Goal: Communication & Community: Answer question/provide support

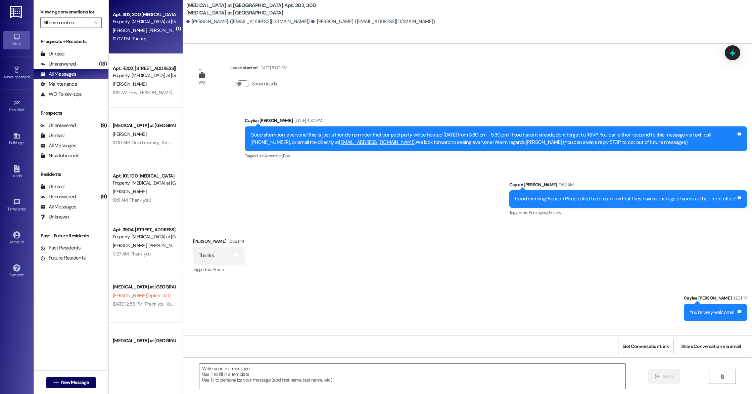
scroll to position [34, 0]
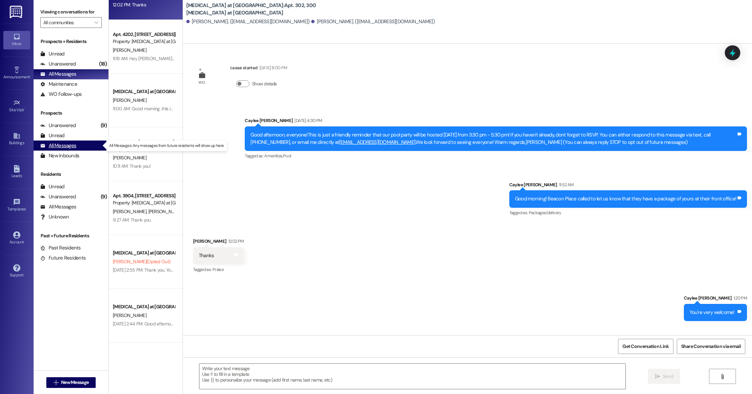
click at [59, 141] on div "All Messages (undefined)" at bounding box center [71, 145] width 75 height 10
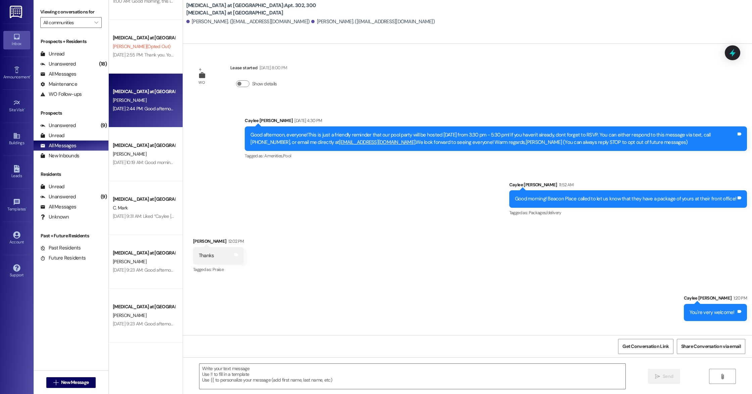
click at [124, 104] on div "[DATE] 2:44 PM: Good afternoon, this is Caylee with [MEDICAL_DATA]. Thank you s…" at bounding box center [143, 108] width 63 height 8
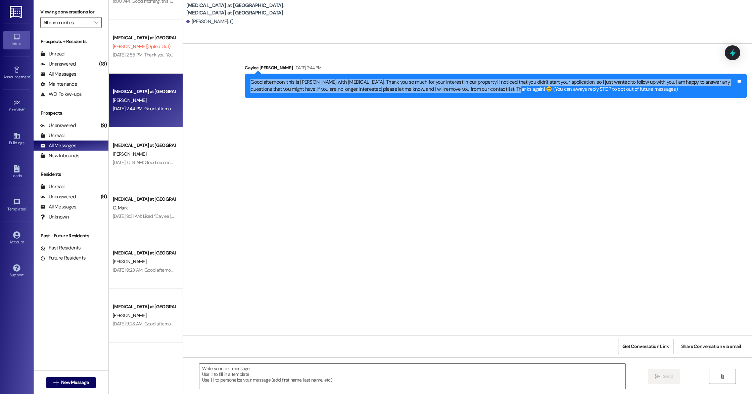
drag, startPoint x: 246, startPoint y: 81, endPoint x: 486, endPoint y: 88, distance: 239.2
click at [486, 88] on div "Good afternoon, this is [PERSON_NAME] with [MEDICAL_DATA]. Thank you so much fo…" at bounding box center [494, 86] width 486 height 14
copy div "Good afternoon, this is [PERSON_NAME] with [MEDICAL_DATA]. Thank you so much fo…"
click at [84, 381] on span "New Message" at bounding box center [75, 381] width 28 height 7
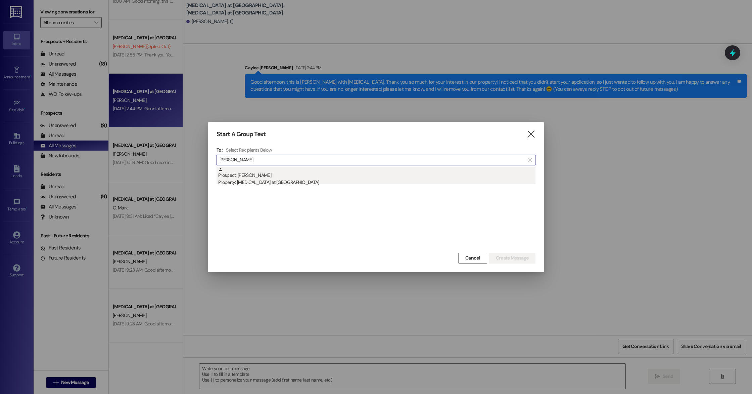
type input "[PERSON_NAME]"
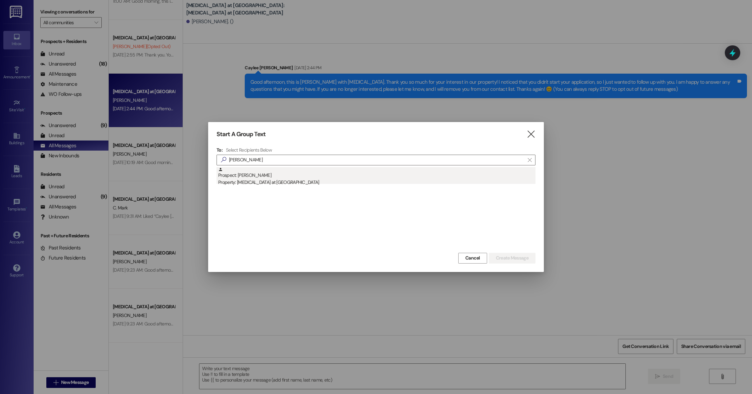
click at [288, 177] on div "Prospect: [PERSON_NAME] Property: [MEDICAL_DATA] at [GEOGRAPHIC_DATA]" at bounding box center [376, 176] width 317 height 19
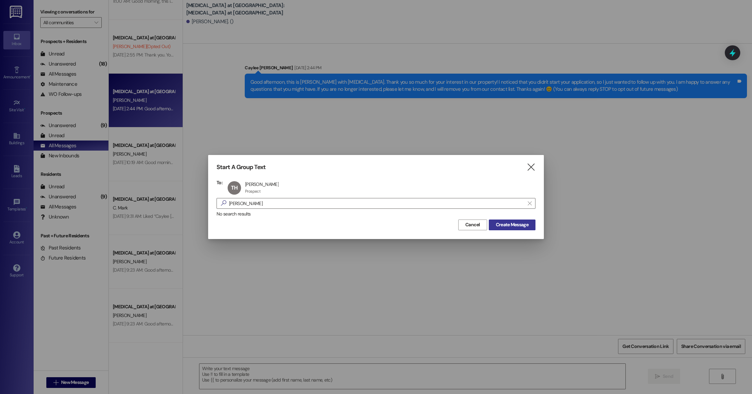
click at [528, 222] on span "Create Message" at bounding box center [512, 224] width 33 height 7
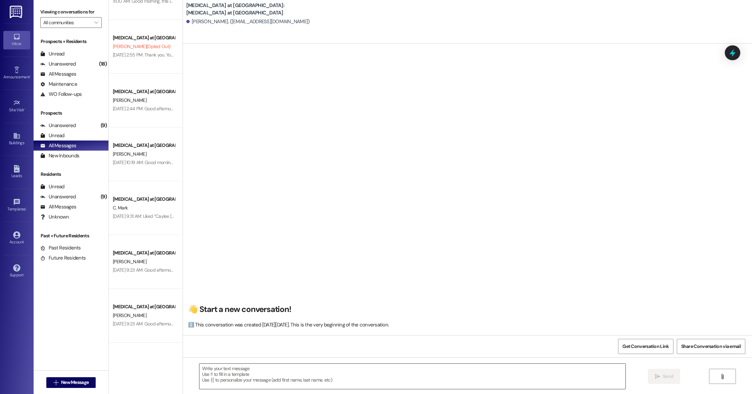
click at [294, 371] on textarea at bounding box center [412, 375] width 426 height 25
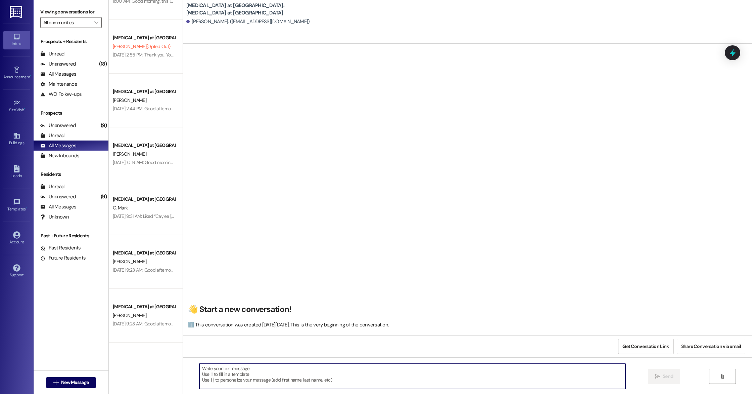
paste textarea "Good afternoon, this is [PERSON_NAME] with [MEDICAL_DATA]. Thank you so much fo…"
type textarea "Good afternoon, this is [PERSON_NAME] with [MEDICAL_DATA]. Thank you so much fo…"
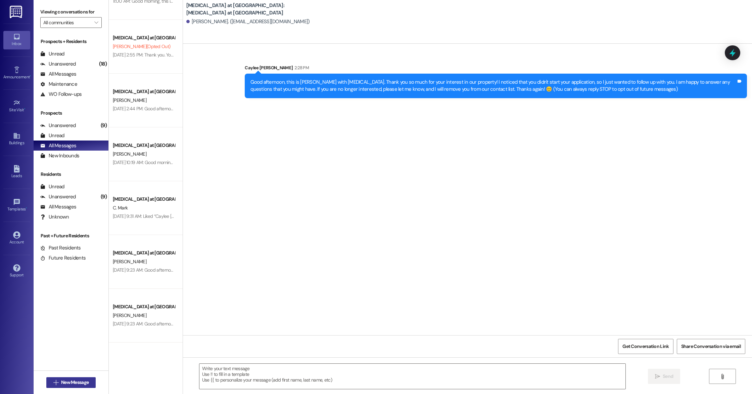
click at [88, 381] on button " New Message" at bounding box center [71, 382] width 50 height 11
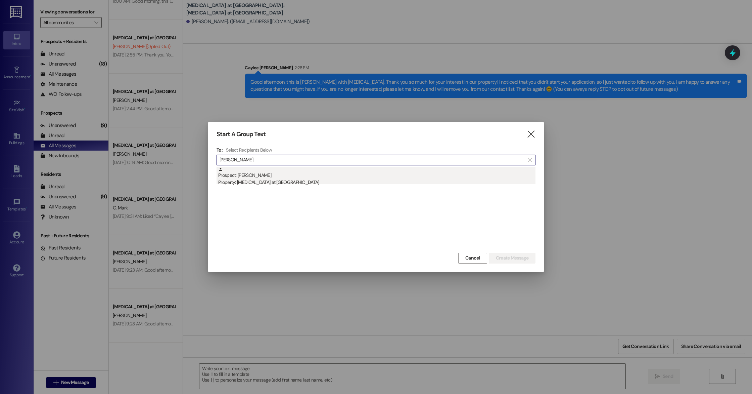
type input "[PERSON_NAME]"
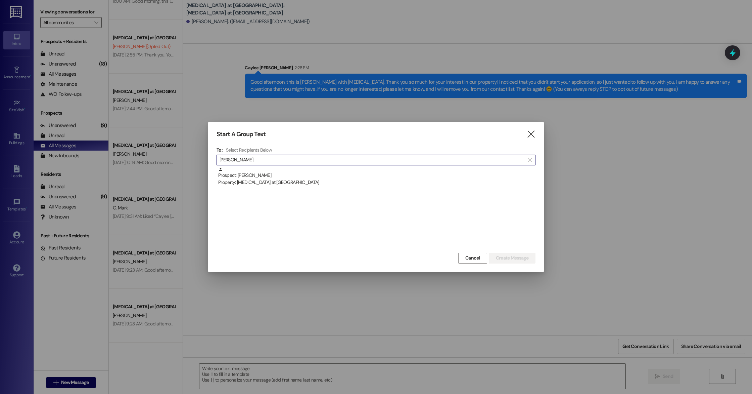
click at [342, 175] on div "Prospect: [PERSON_NAME] Property: [MEDICAL_DATA] at [GEOGRAPHIC_DATA]" at bounding box center [376, 176] width 317 height 19
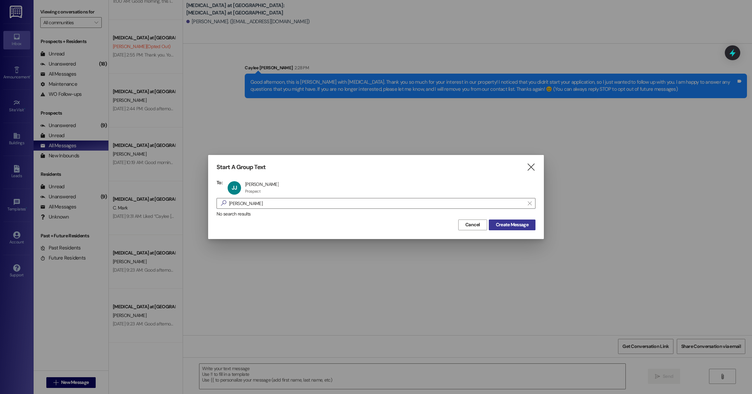
click at [515, 223] on span "Create Message" at bounding box center [512, 224] width 33 height 7
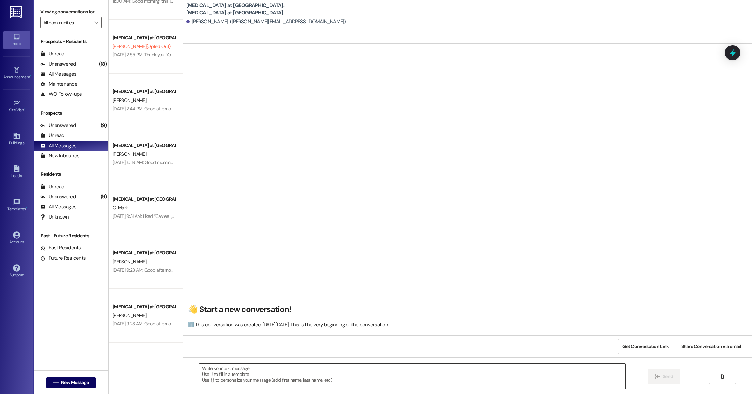
click at [432, 365] on textarea at bounding box center [412, 375] width 426 height 25
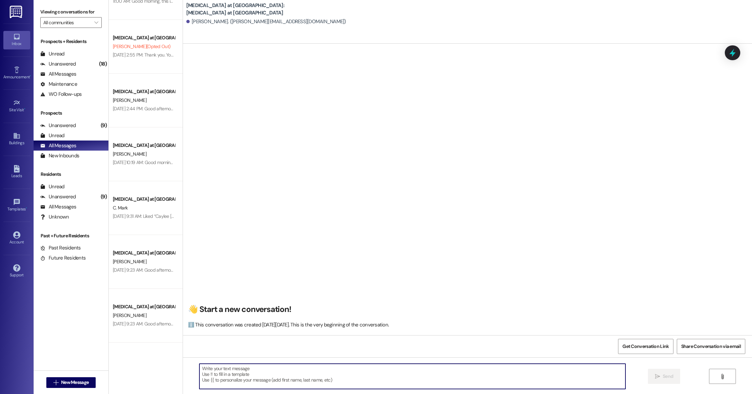
paste textarea "Good afternoon, this is [PERSON_NAME] with [MEDICAL_DATA]. Thank you so much fo…"
type textarea "Good afternoon, this is [PERSON_NAME] with [MEDICAL_DATA]. Thank you so much fo…"
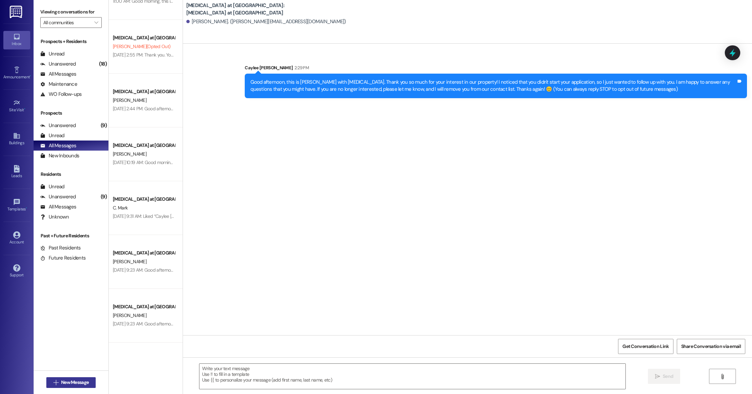
click at [67, 379] on span "New Message" at bounding box center [75, 381] width 28 height 7
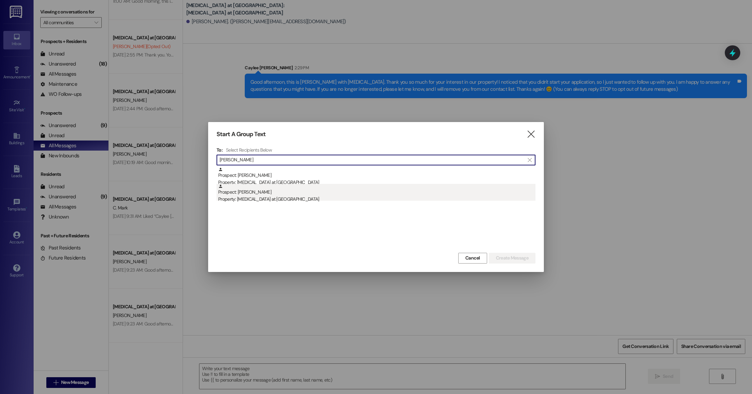
type input "[PERSON_NAME]"
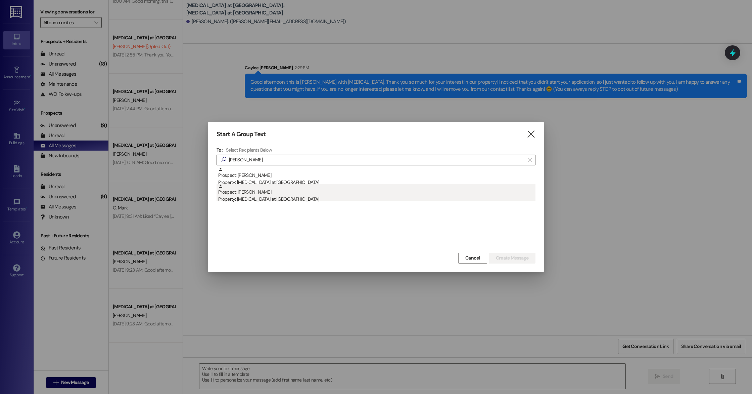
click at [246, 192] on div "Prospect: [PERSON_NAME] Property: [MEDICAL_DATA] at [GEOGRAPHIC_DATA]" at bounding box center [376, 193] width 317 height 19
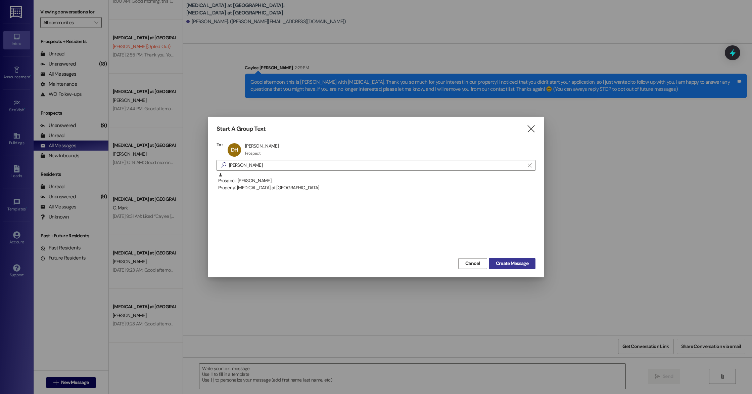
click at [514, 265] on span "Create Message" at bounding box center [512, 263] width 33 height 7
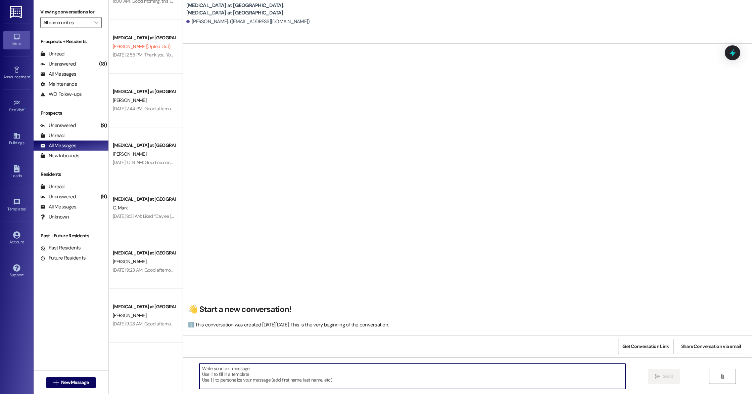
click at [236, 365] on textarea at bounding box center [412, 375] width 426 height 25
paste textarea "Good afternoon, this is [PERSON_NAME] with [MEDICAL_DATA]. Thank you so much fo…"
type textarea "Good afternoon, this is [PERSON_NAME] with [MEDICAL_DATA]. Thank you so much fo…"
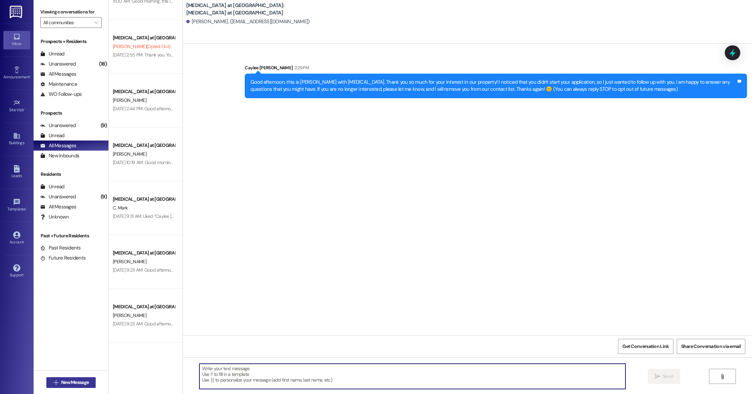
click at [61, 381] on span "New Message" at bounding box center [75, 381] width 28 height 7
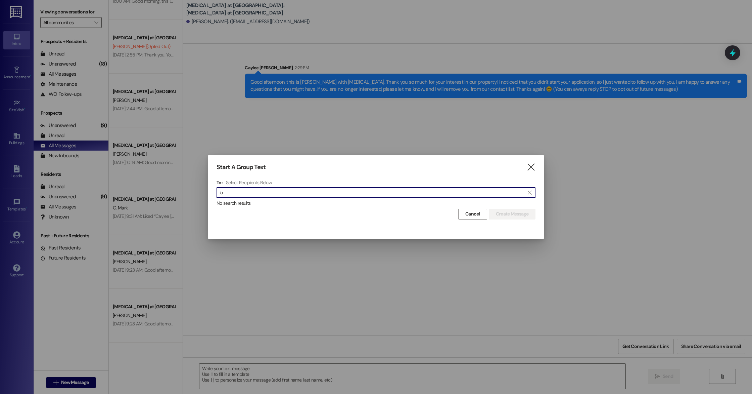
type input "l"
type input "strange"
click at [532, 169] on icon "" at bounding box center [531, 167] width 9 height 7
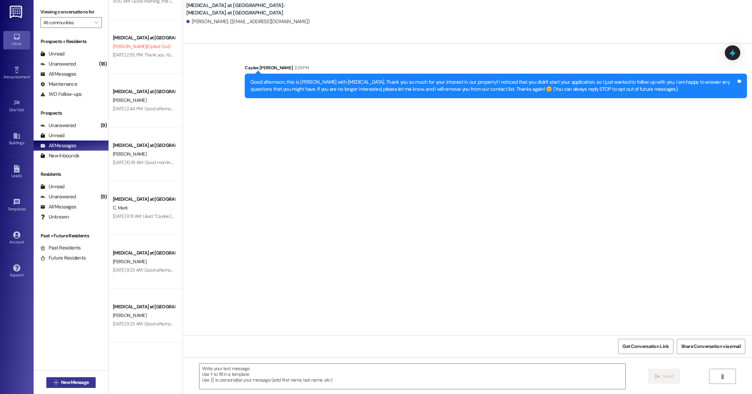
click at [61, 383] on span "New Message" at bounding box center [75, 381] width 28 height 7
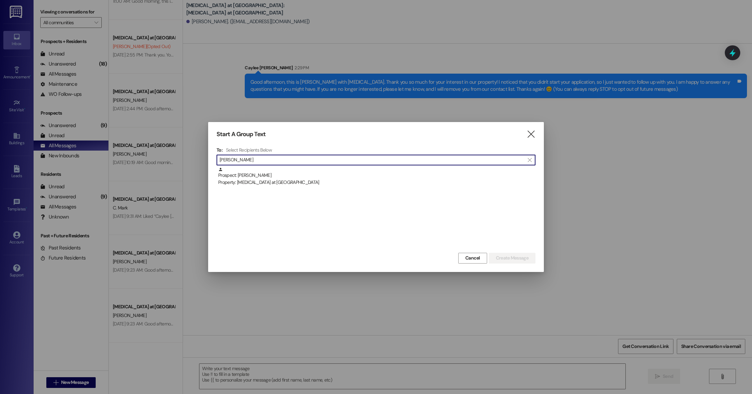
type input "[PERSON_NAME]"
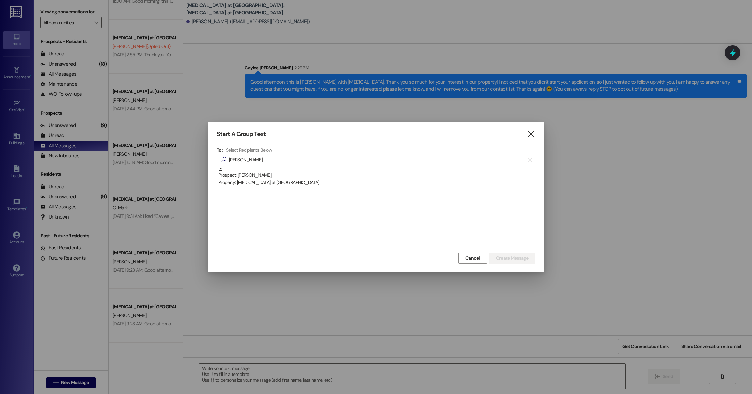
click at [532, 129] on div "Start A Group Text  To: Select Recipients Below  [PERSON_NAME]  Prospect: [P…" at bounding box center [376, 196] width 336 height 149
click at [532, 134] on icon "" at bounding box center [531, 134] width 9 height 7
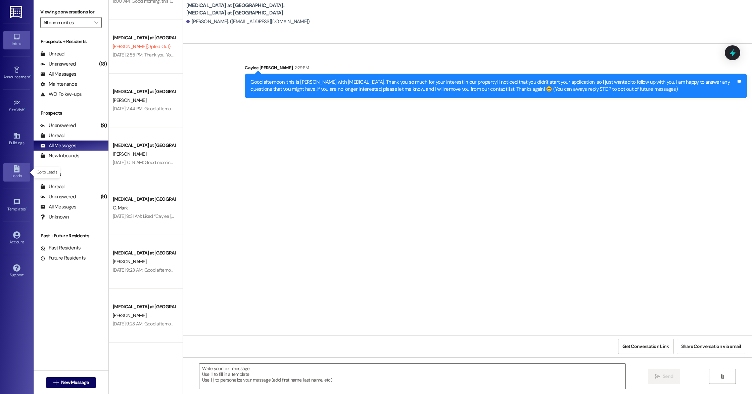
click at [15, 174] on div "Leads" at bounding box center [17, 175] width 34 height 7
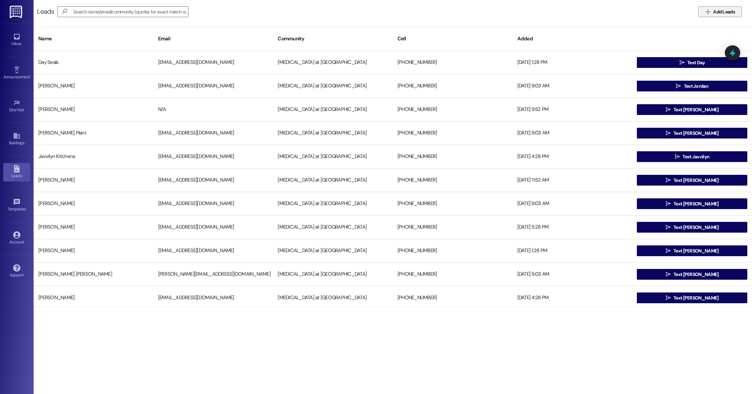
click at [714, 13] on span "Add Leads" at bounding box center [724, 11] width 22 height 7
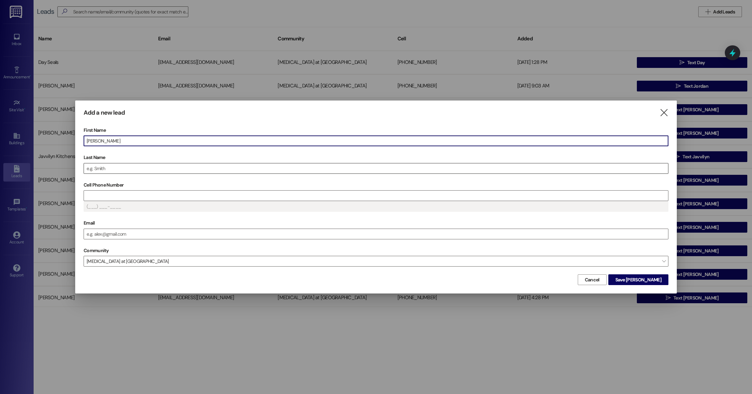
click at [162, 170] on input "Last Name" at bounding box center [376, 168] width 584 height 10
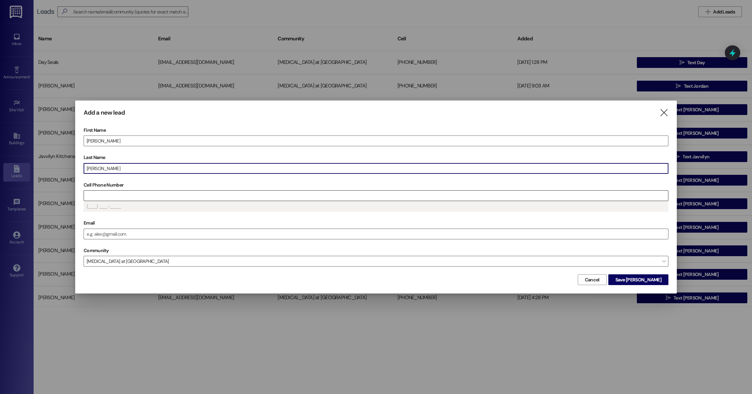
click at [133, 193] on input "Cell Phone Number" at bounding box center [376, 195] width 584 height 10
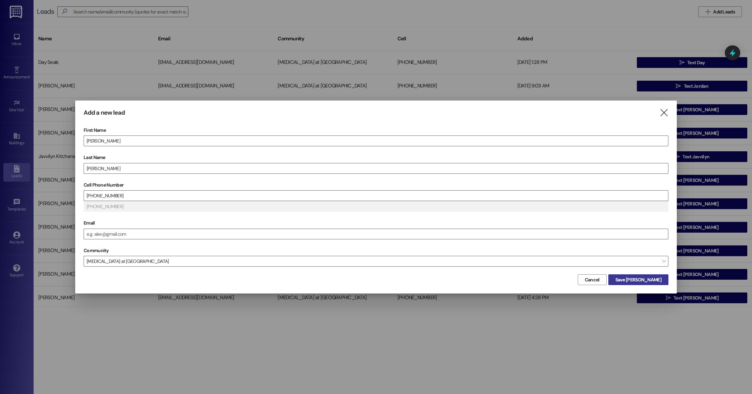
click at [654, 277] on span "Save [PERSON_NAME]" at bounding box center [639, 279] width 46 height 7
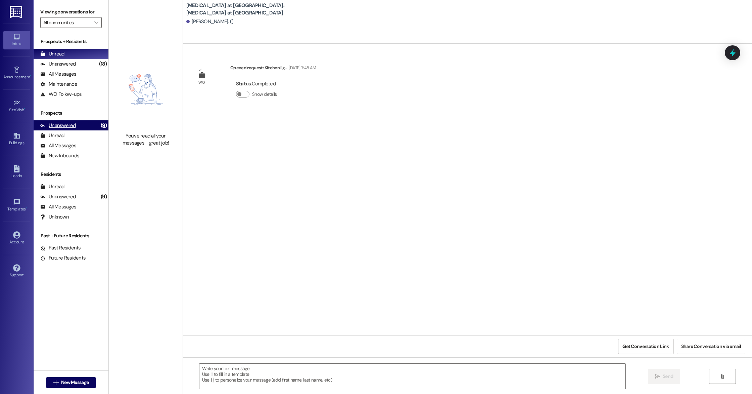
click at [69, 127] on div "Unanswered" at bounding box center [58, 125] width 36 height 7
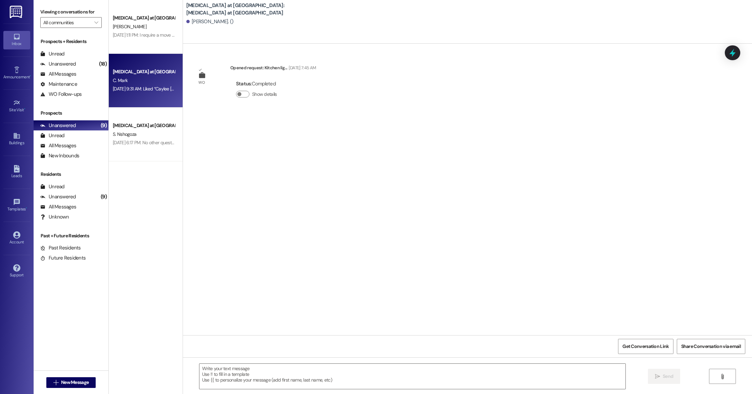
click at [137, 92] on div "[DATE] 9:31 AM: Liked “Caylee [PERSON_NAME] ([MEDICAL_DATA] at [GEOGRAPHIC_DATA…" at bounding box center [143, 89] width 63 height 8
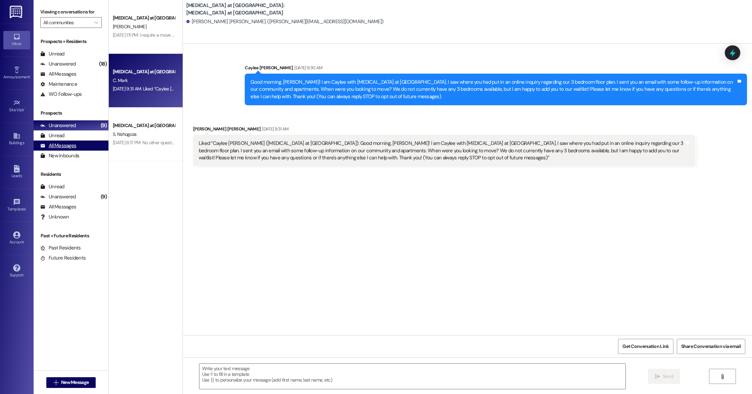
click at [58, 147] on div "All Messages" at bounding box center [58, 145] width 36 height 7
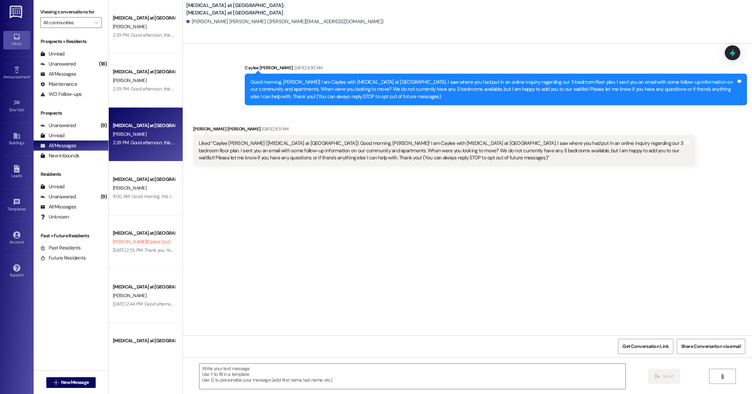
click at [128, 126] on div "[MEDICAL_DATA] at [GEOGRAPHIC_DATA]" at bounding box center [144, 125] width 62 height 7
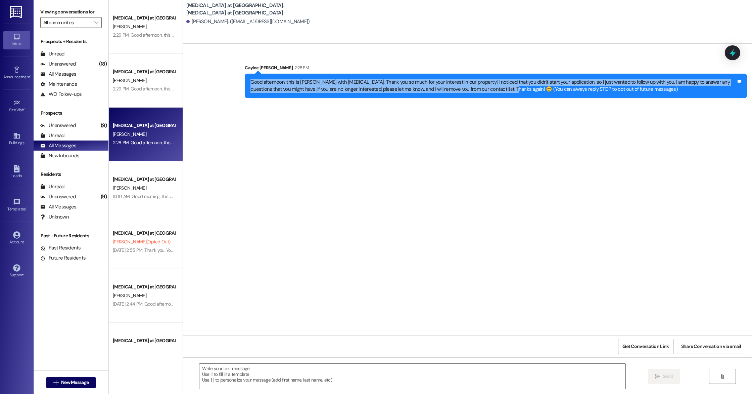
drag, startPoint x: 244, startPoint y: 82, endPoint x: 484, endPoint y: 88, distance: 239.2
click at [484, 88] on div "Good afternoon, this is [PERSON_NAME] with [MEDICAL_DATA]. Thank you so much fo…" at bounding box center [493, 86] width 487 height 14
copy div "Good afternoon, this is [PERSON_NAME] with [MEDICAL_DATA]. Thank you so much fo…"
click at [65, 382] on span "New Message" at bounding box center [75, 381] width 28 height 7
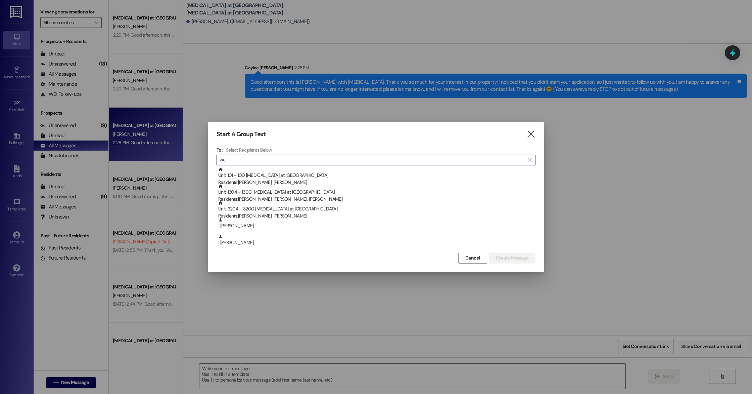
type input "w"
type input "[PERSON_NAME]"
click at [534, 136] on icon "" at bounding box center [531, 134] width 9 height 7
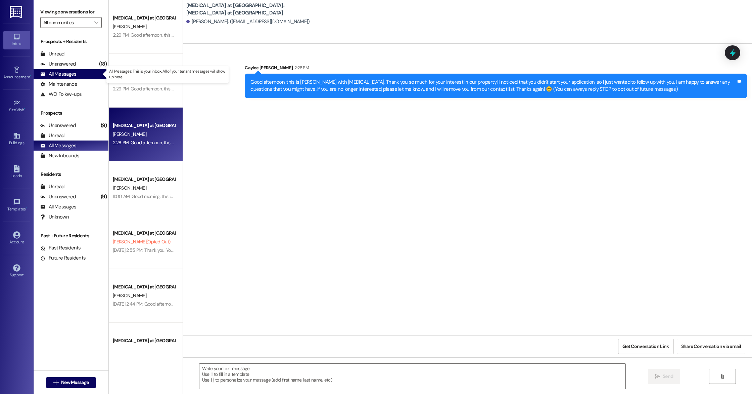
click at [91, 73] on div "All Messages (undefined)" at bounding box center [71, 74] width 75 height 10
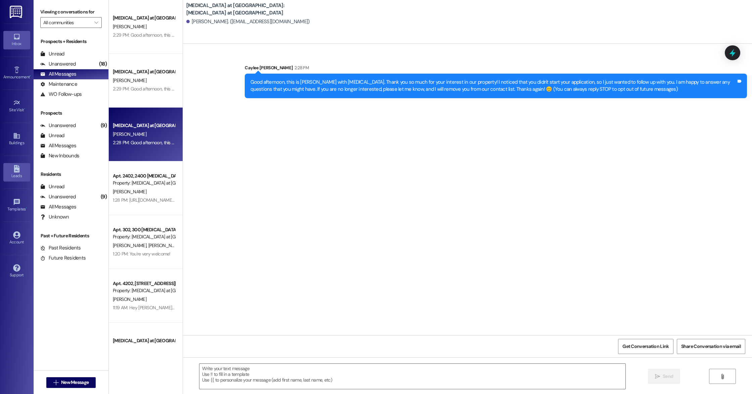
click at [20, 170] on icon at bounding box center [16, 168] width 7 height 7
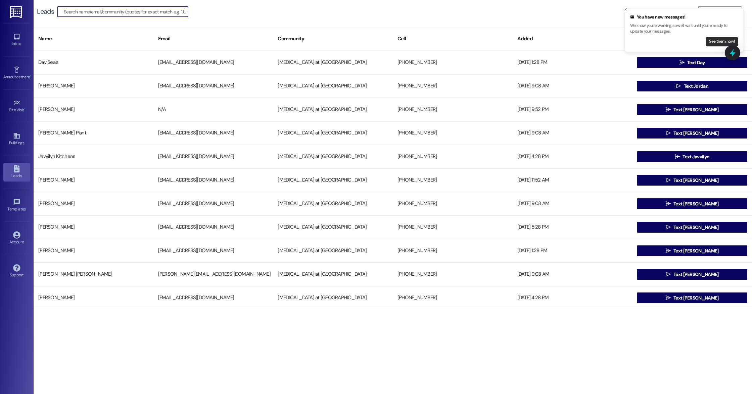
click at [725, 42] on button "See them now!" at bounding box center [722, 41] width 33 height 9
click at [11, 39] on link "Inbox" at bounding box center [16, 40] width 27 height 18
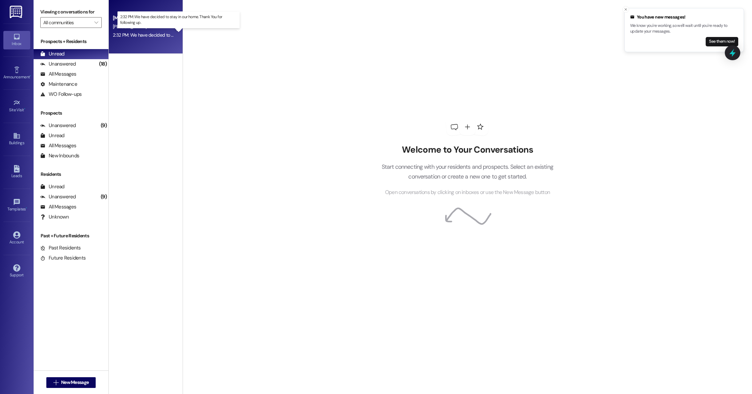
click at [135, 36] on div "2:32 PM: We have decided to stay in our home. Thank You for following up. 2:32 …" at bounding box center [185, 35] width 144 height 6
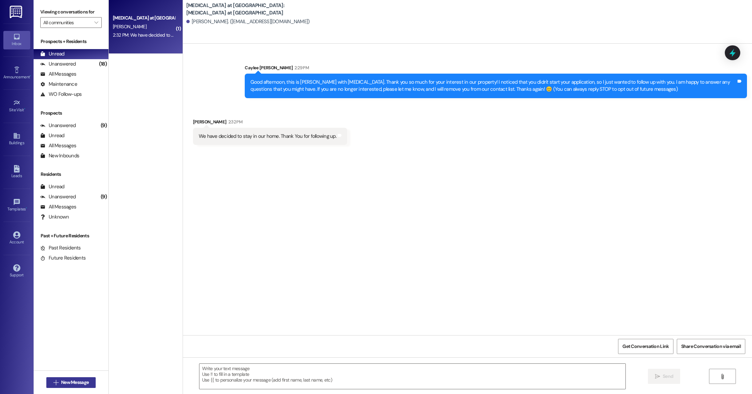
click at [62, 385] on button " New Message" at bounding box center [71, 382] width 50 height 11
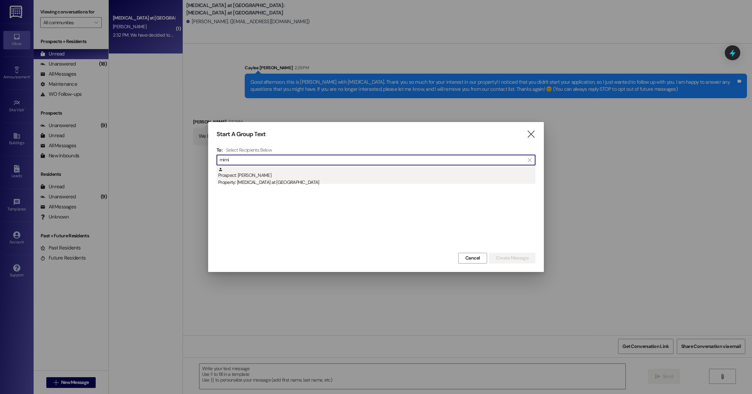
type input "mimi"
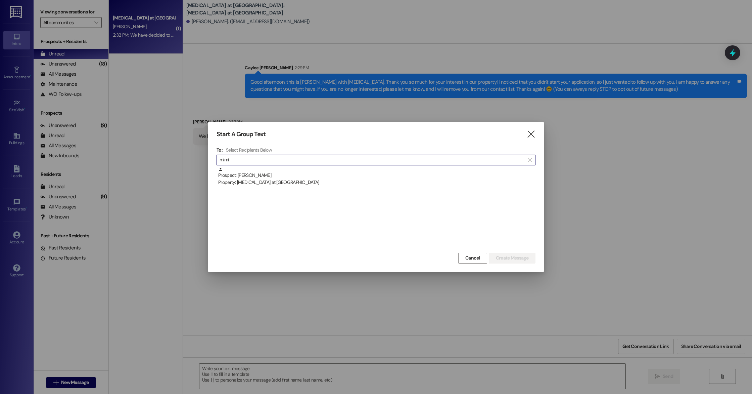
click at [252, 170] on div "Prospect: [PERSON_NAME] Property: [MEDICAL_DATA] at [GEOGRAPHIC_DATA]" at bounding box center [376, 176] width 317 height 19
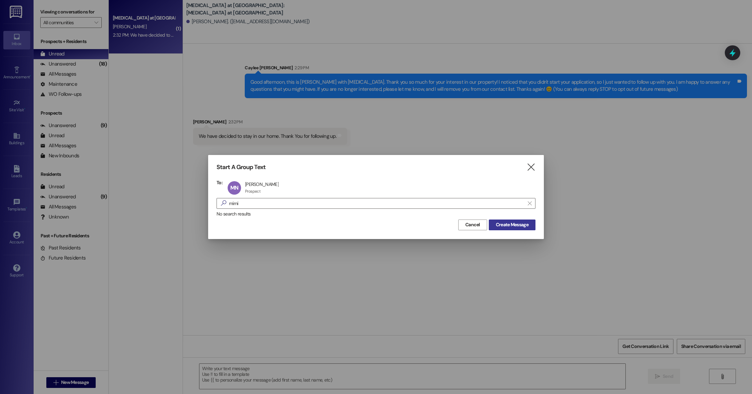
click at [527, 225] on span "Create Message" at bounding box center [512, 224] width 33 height 7
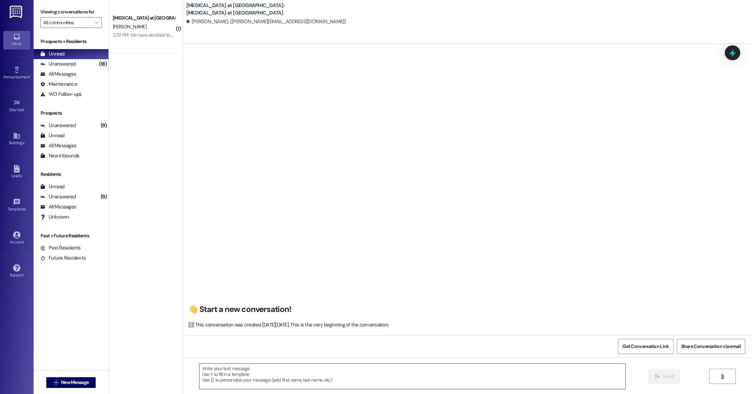
click at [293, 371] on textarea at bounding box center [412, 375] width 426 height 25
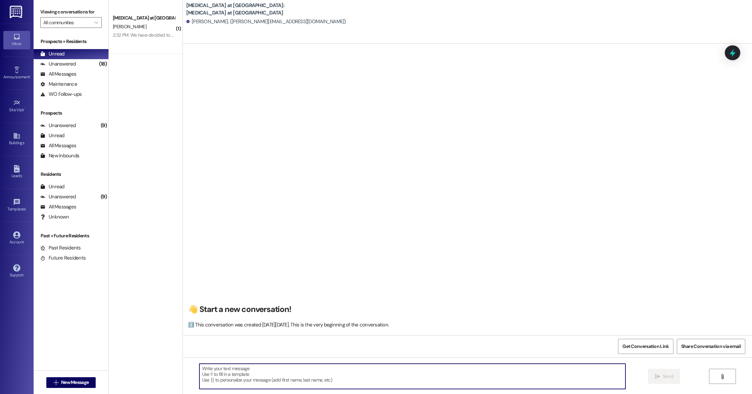
paste textarea "Good afternoon, this is [PERSON_NAME] with [MEDICAL_DATA]. Thank you so much fo…"
type textarea "Good afternoon, this is [PERSON_NAME] with [MEDICAL_DATA]. Thank you so much fo…"
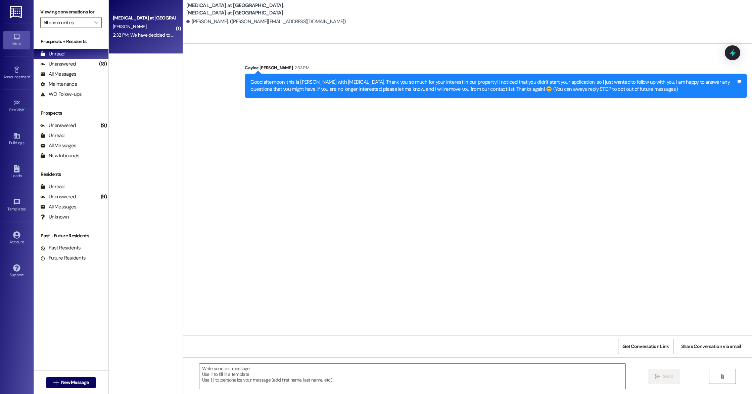
click at [160, 31] on div "[PERSON_NAME]" at bounding box center [143, 26] width 63 height 8
